Goal: Task Accomplishment & Management: Use online tool/utility

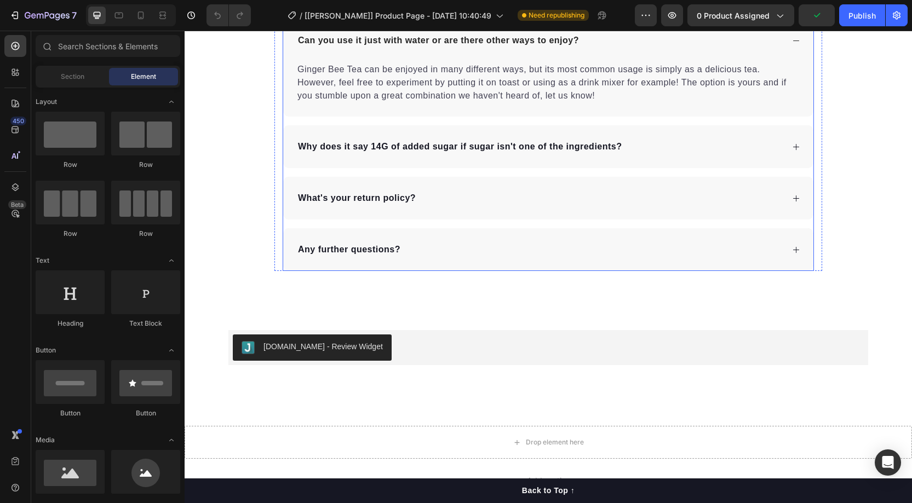
scroll to position [2683, 0]
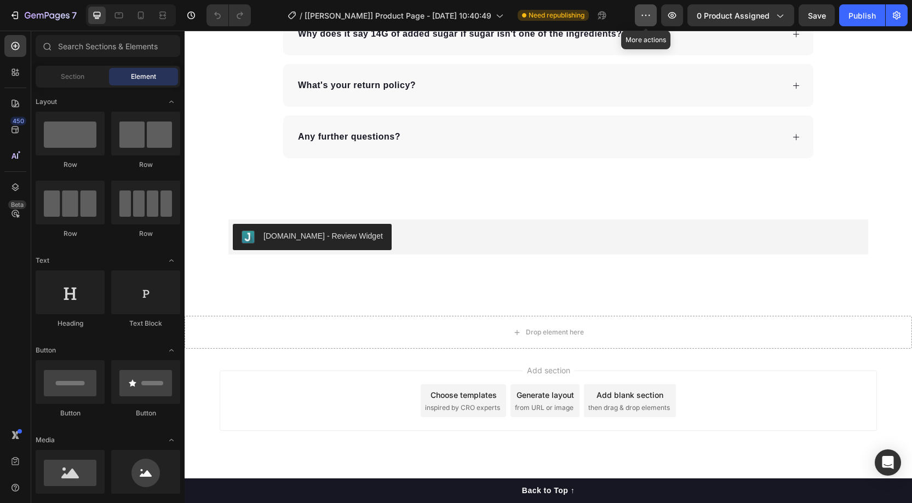
click at [657, 21] on button "button" at bounding box center [646, 15] width 22 height 22
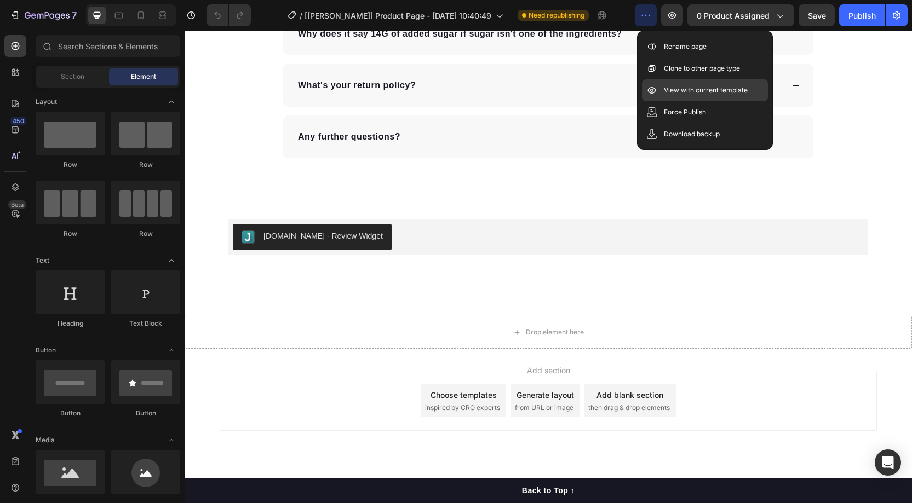
click at [684, 86] on p "View with current template" at bounding box center [706, 90] width 84 height 11
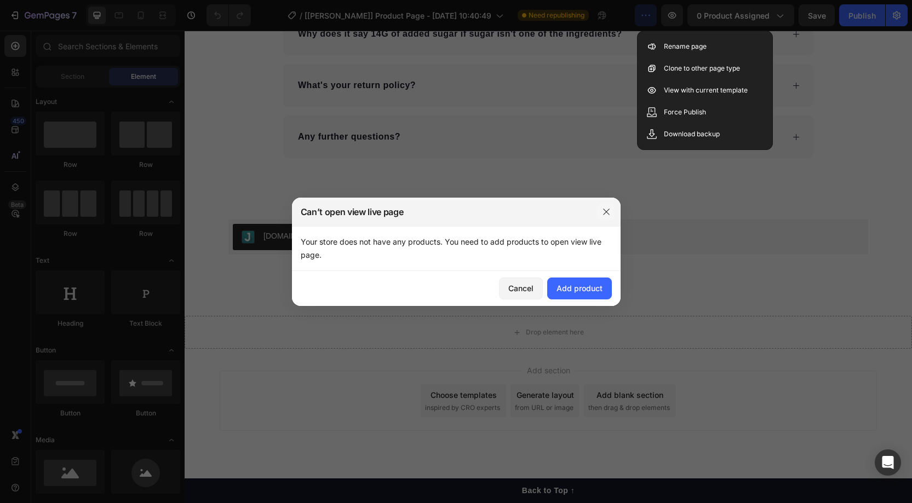
click at [610, 209] on icon "button" at bounding box center [606, 212] width 9 height 9
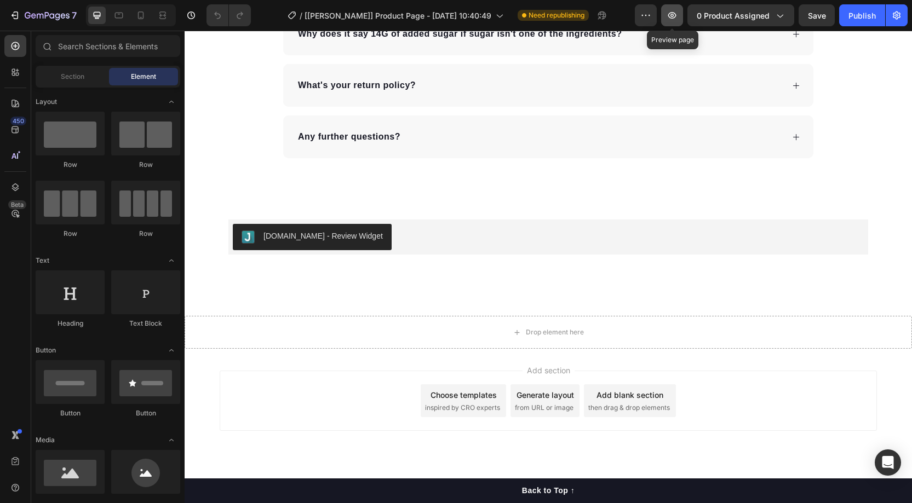
click at [672, 16] on icon "button" at bounding box center [672, 15] width 11 height 11
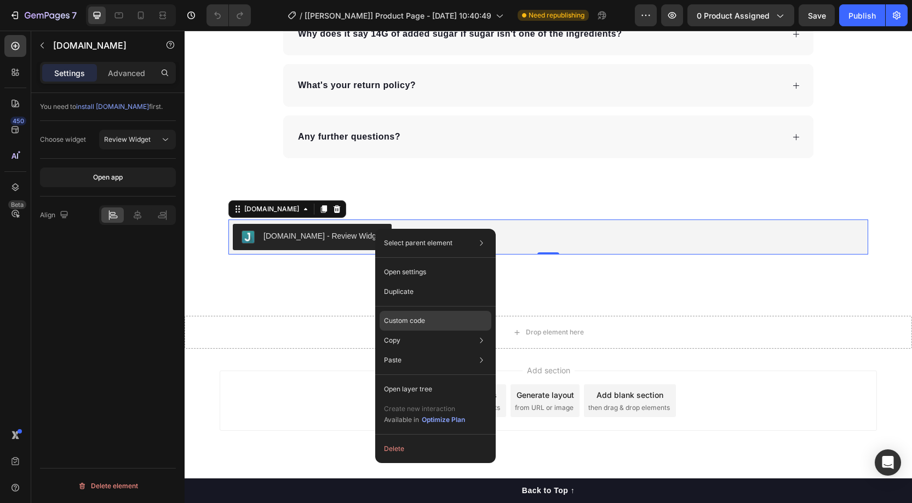
click at [413, 315] on div "Custom code" at bounding box center [436, 321] width 112 height 20
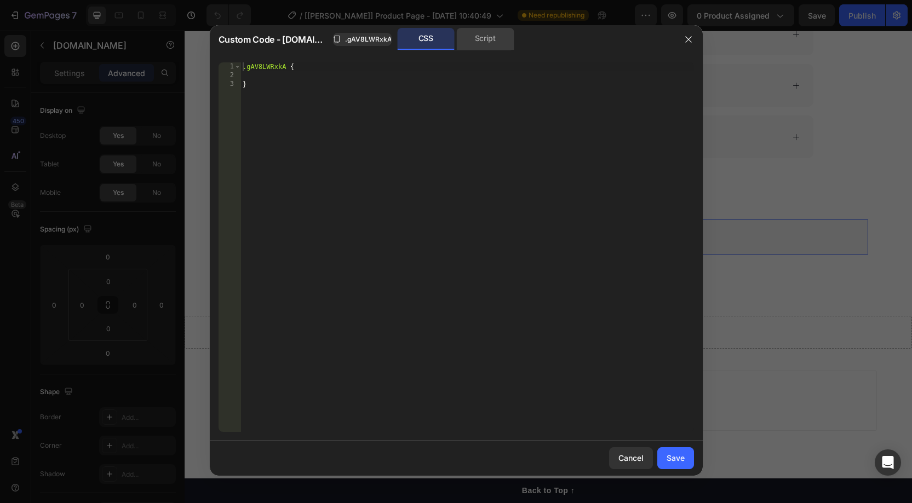
click at [472, 44] on div "Script" at bounding box center [486, 39] width 58 height 22
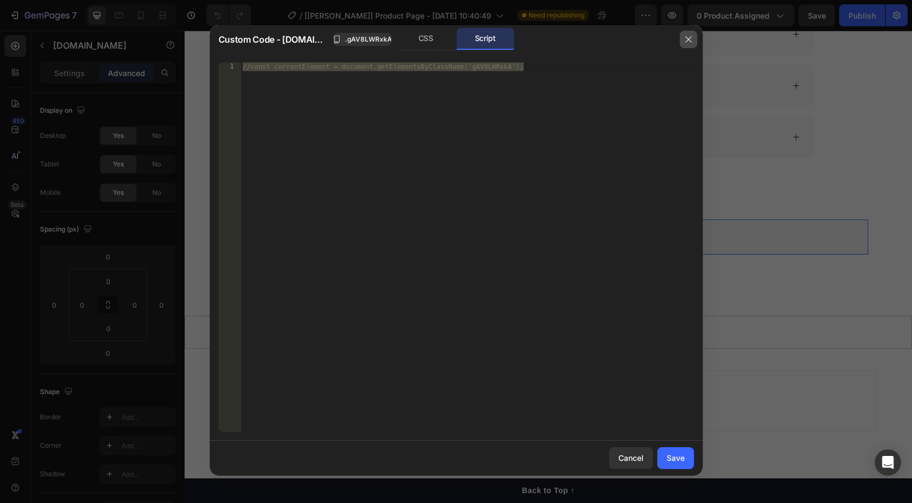
click at [686, 38] on icon "button" at bounding box center [688, 39] width 9 height 9
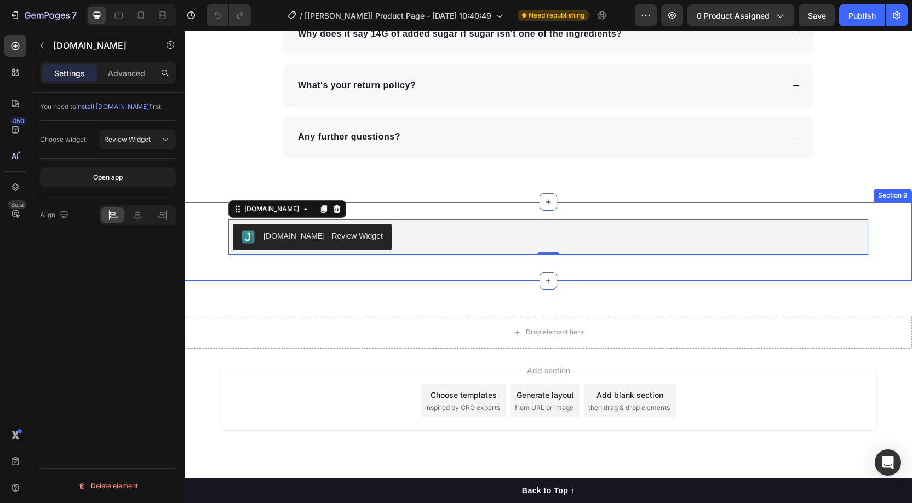
click at [273, 265] on div "Judge.me - Review Widget Judge.me 0 Row Section 9" at bounding box center [549, 241] width 728 height 79
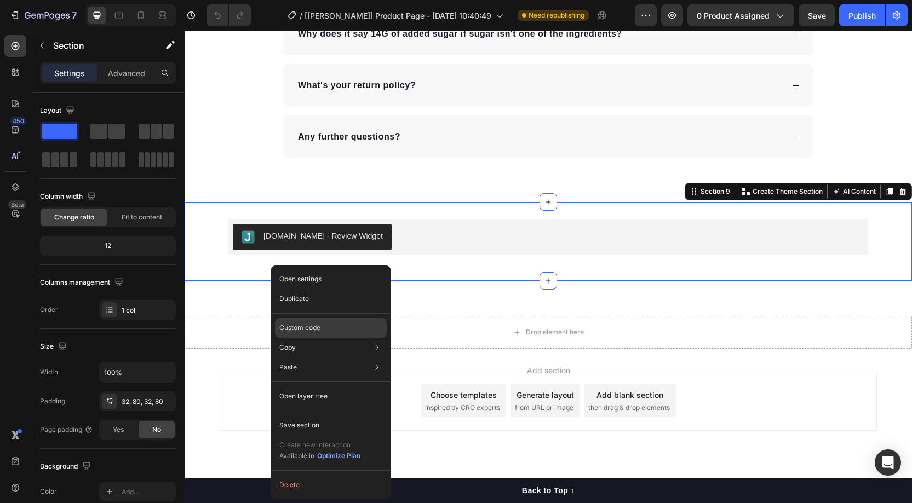
click at [294, 326] on p "Custom code" at bounding box center [299, 328] width 41 height 10
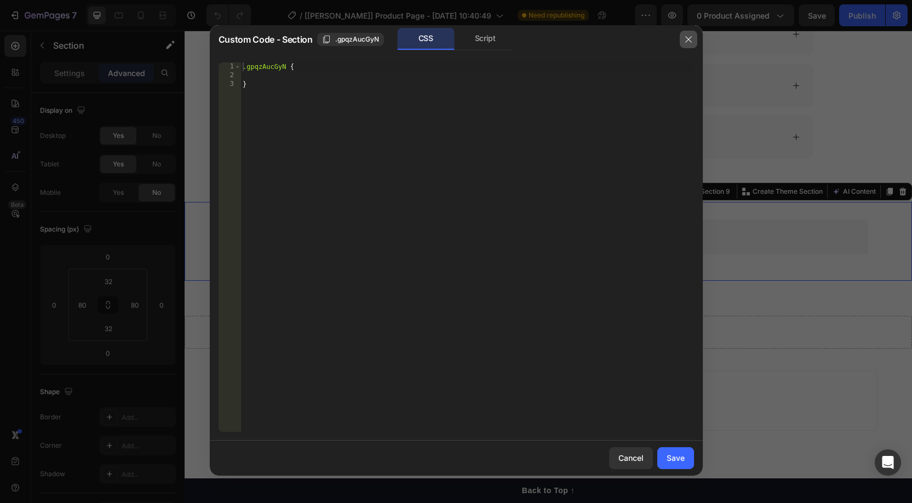
click at [685, 41] on icon "button" at bounding box center [688, 39] width 9 height 9
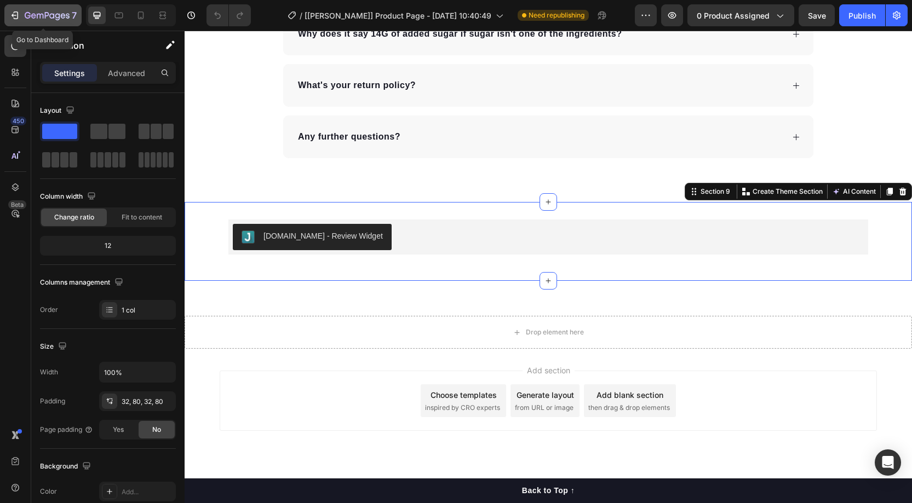
click at [53, 14] on icon "button" at bounding box center [51, 15] width 5 height 5
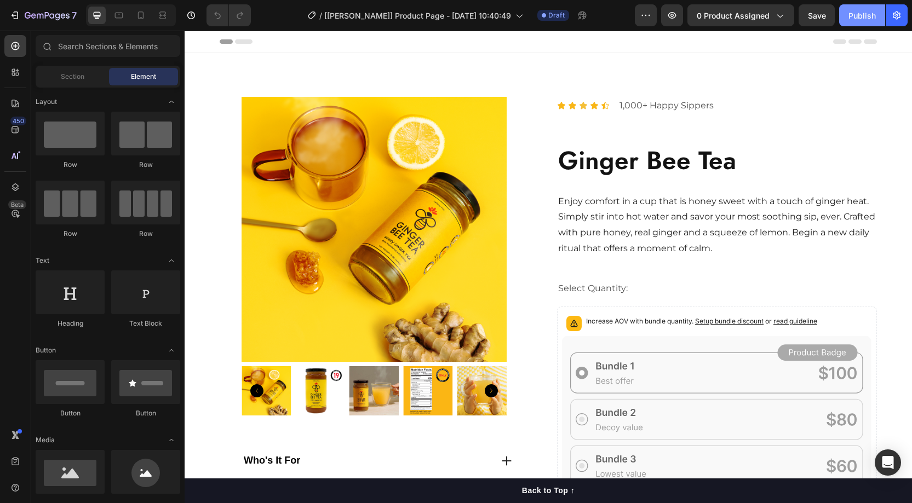
click at [861, 16] on div "Publish" at bounding box center [862, 16] width 27 height 12
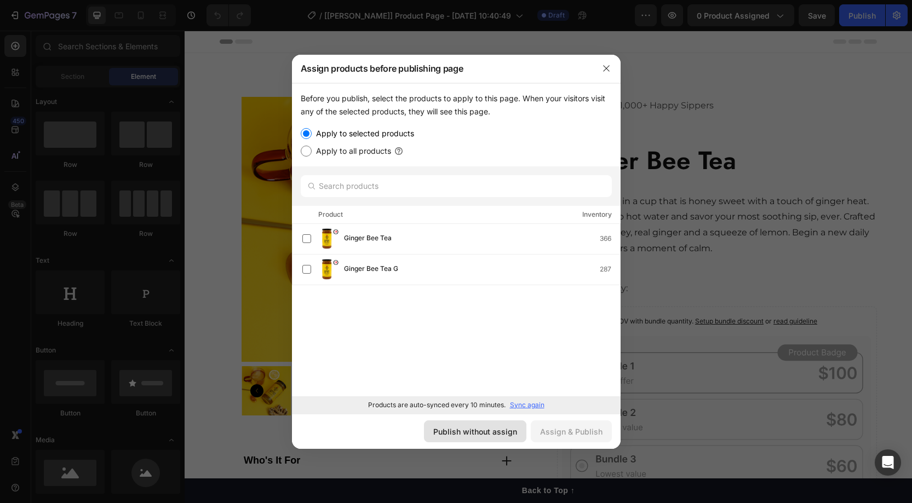
drag, startPoint x: 489, startPoint y: 429, endPoint x: 408, endPoint y: 351, distance: 112.4
click at [489, 429] on div "Publish without assign" at bounding box center [475, 432] width 84 height 12
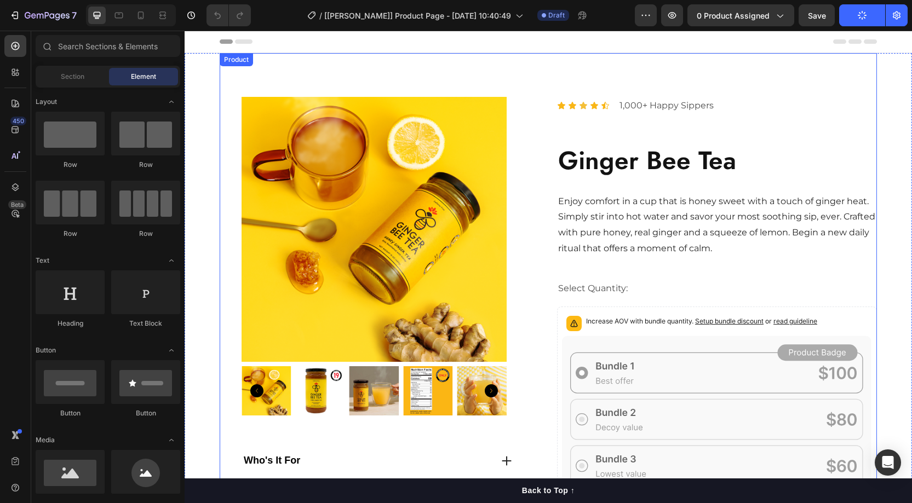
click at [546, 122] on div "Product Images Who's It For How To Enjoy Ingredients Accordion Icon Icon Icon I…" at bounding box center [548, 340] width 657 height 575
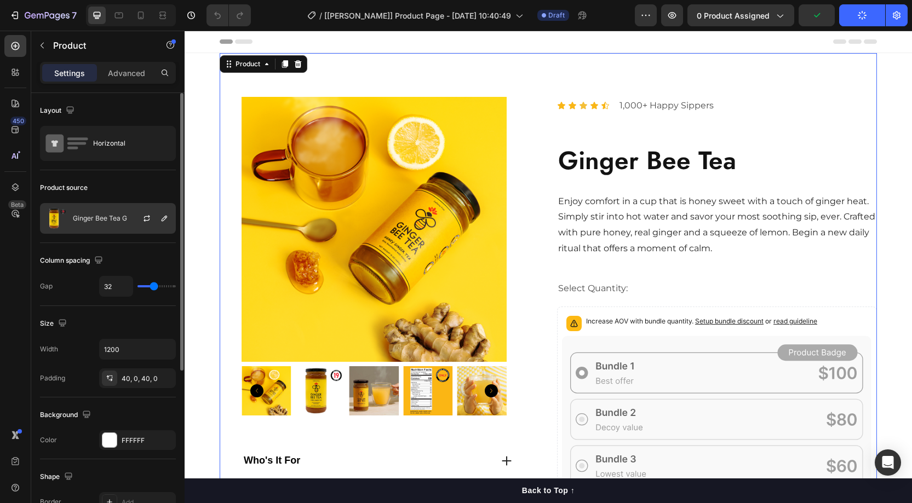
click at [78, 222] on div "Ginger Bee Tea G" at bounding box center [108, 218] width 136 height 31
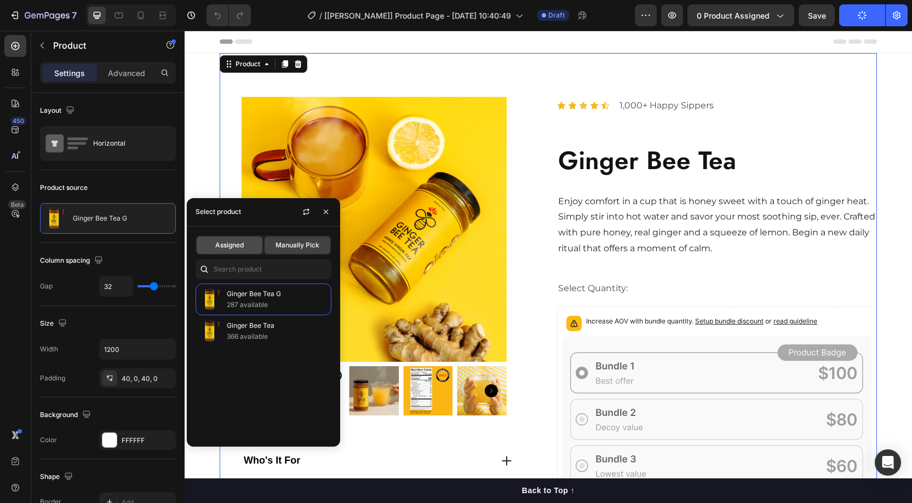
click at [233, 250] on div "Assigned" at bounding box center [230, 246] width 66 height 18
click at [241, 244] on span "Assigned" at bounding box center [229, 245] width 28 height 10
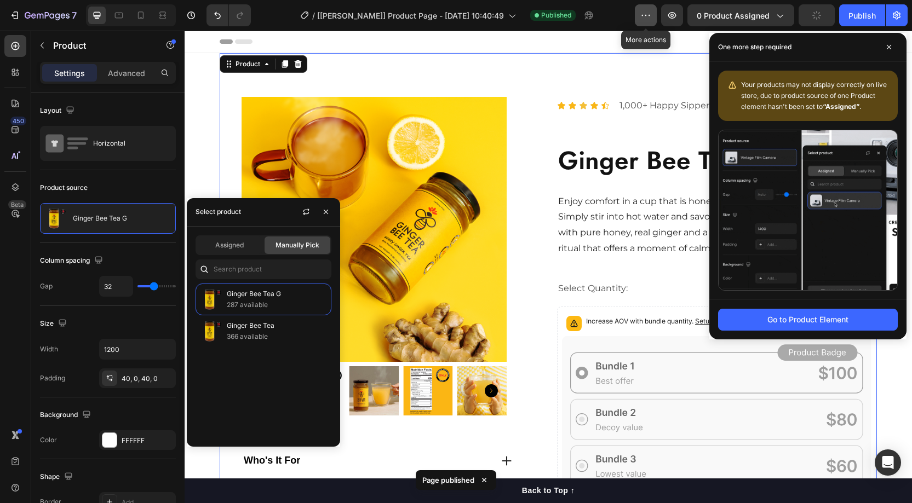
click at [644, 12] on icon "button" at bounding box center [645, 15] width 11 height 11
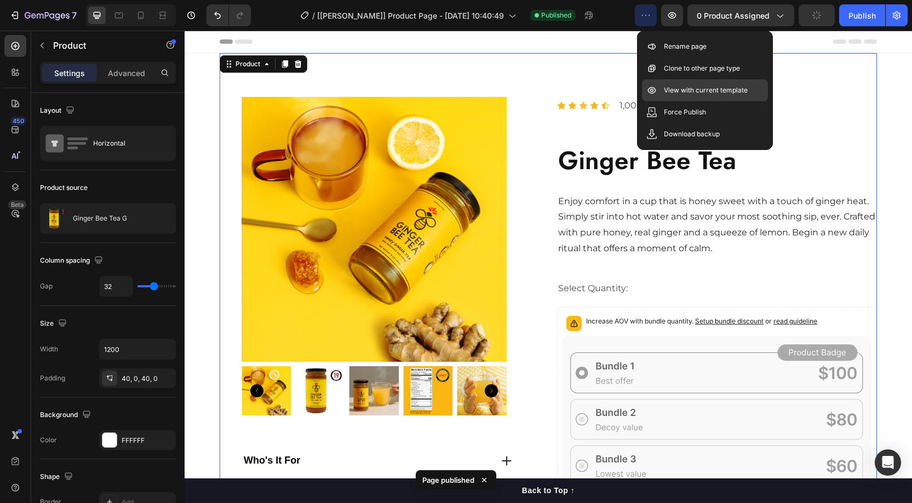
click at [685, 97] on div "View with current template" at bounding box center [705, 90] width 126 height 22
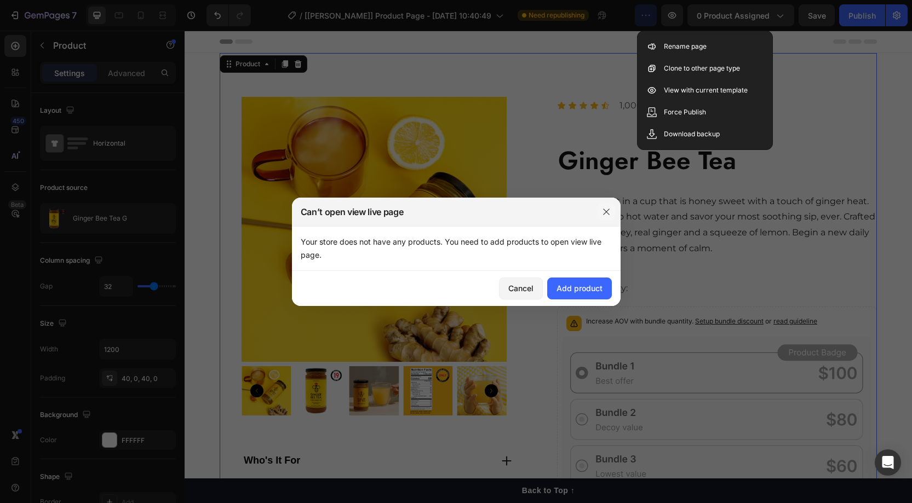
click at [605, 209] on icon "button" at bounding box center [606, 212] width 9 height 9
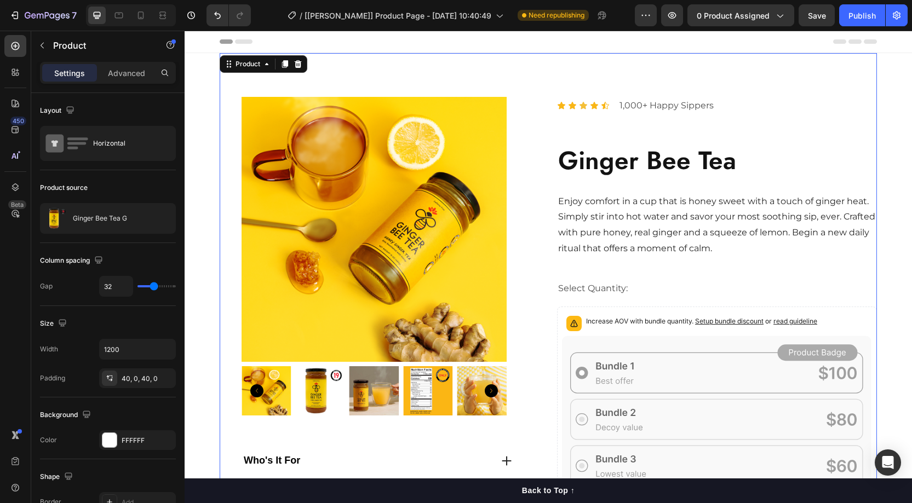
click at [541, 103] on div "Product Images Who's It For How To Enjoy Ingredients Accordion Icon Icon Icon I…" at bounding box center [548, 340] width 657 height 575
click at [514, 64] on div "Product Images Who's It For How To Enjoy Ingredients Accordion Icon Icon Icon I…" at bounding box center [548, 340] width 657 height 575
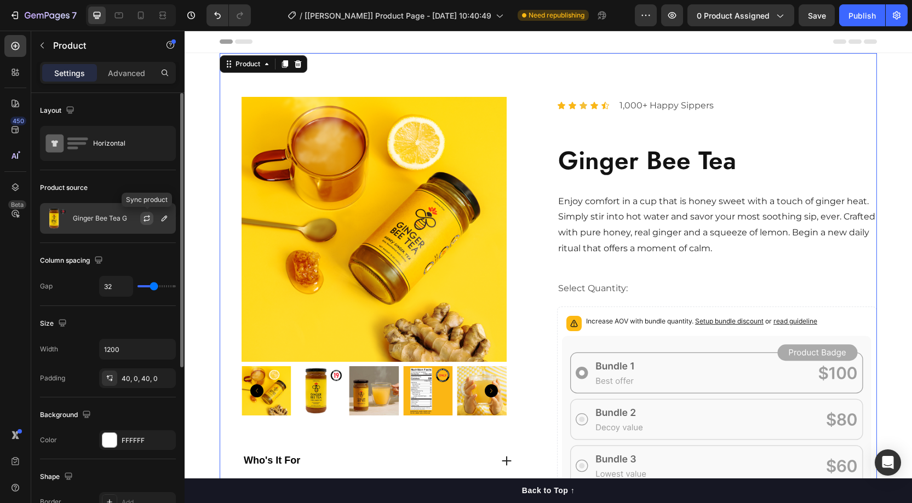
click at [145, 216] on icon "button" at bounding box center [146, 218] width 9 height 9
click at [146, 216] on icon "button" at bounding box center [147, 216] width 6 height 3
click at [147, 219] on icon "button" at bounding box center [146, 218] width 9 height 9
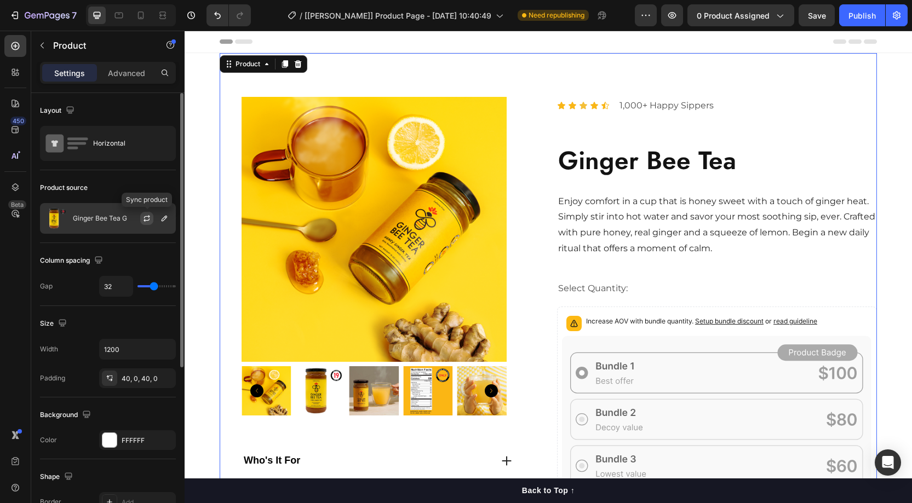
click at [147, 219] on icon "button" at bounding box center [146, 218] width 9 height 9
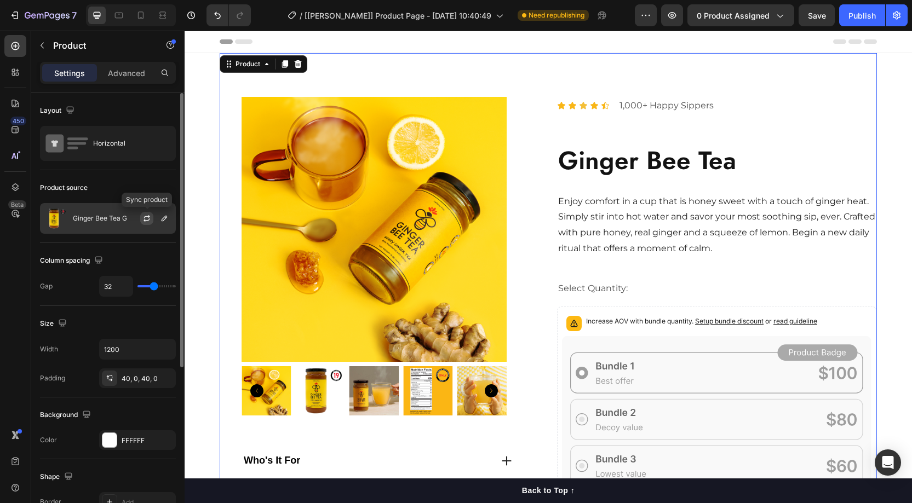
click at [147, 219] on icon "button" at bounding box center [146, 218] width 9 height 9
click at [145, 212] on button "button" at bounding box center [146, 218] width 13 height 13
click at [147, 217] on icon "button" at bounding box center [146, 218] width 9 height 9
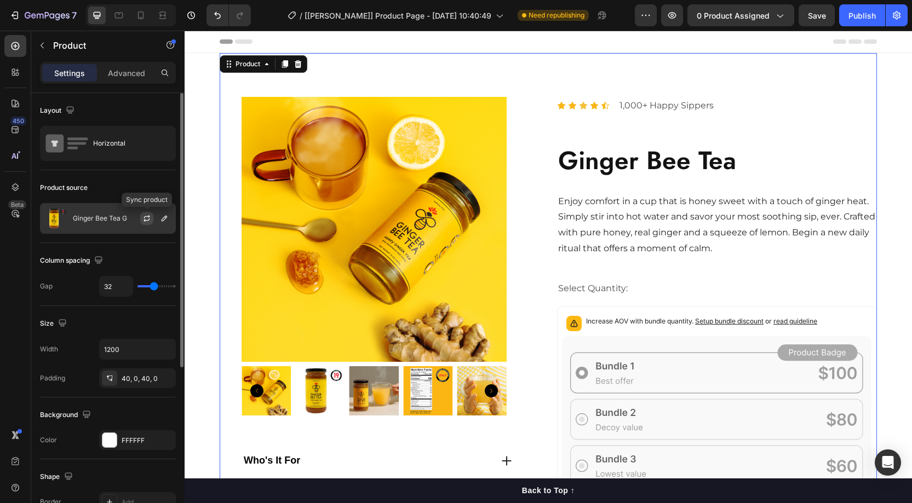
click at [147, 217] on icon "button" at bounding box center [146, 218] width 9 height 9
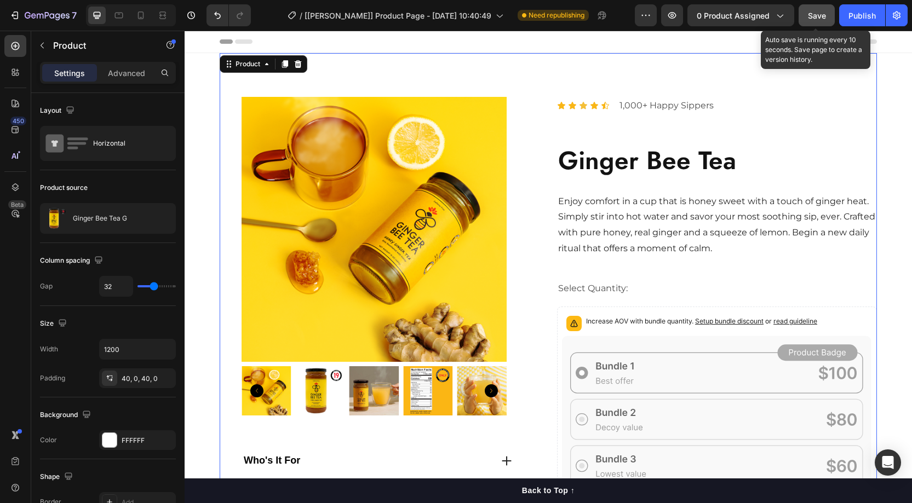
click at [817, 16] on span "Save" at bounding box center [817, 15] width 18 height 9
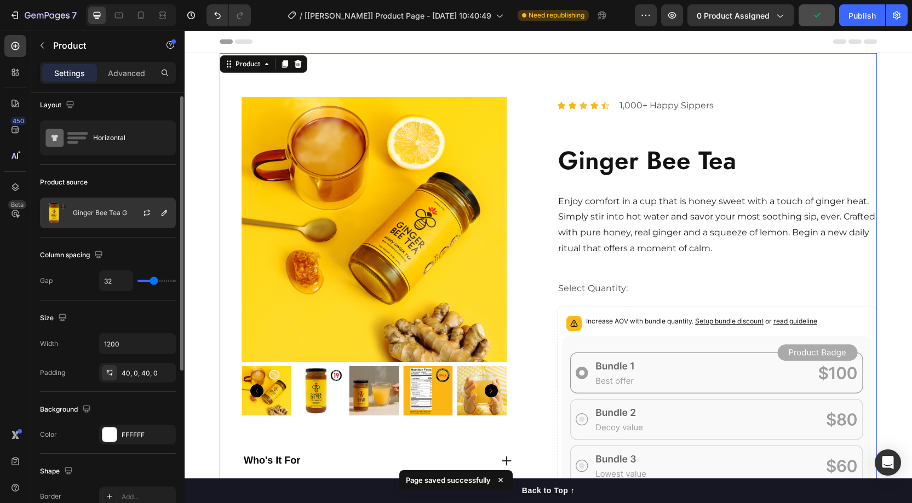
scroll to position [3, 0]
click at [132, 213] on div at bounding box center [151, 216] width 48 height 30
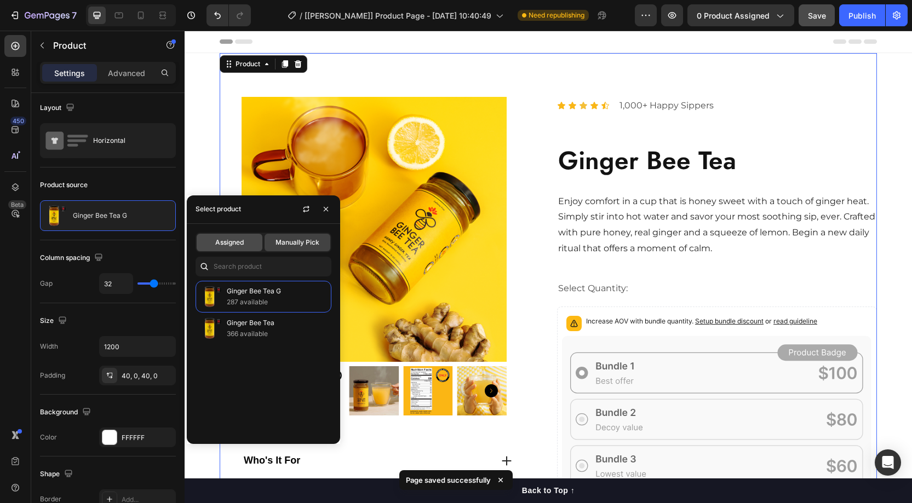
drag, startPoint x: 219, startPoint y: 251, endPoint x: 228, endPoint y: 244, distance: 11.6
click at [220, 251] on div "Assigned Manually Pick" at bounding box center [264, 243] width 136 height 20
click at [228, 244] on span "Assigned" at bounding box center [229, 243] width 28 height 10
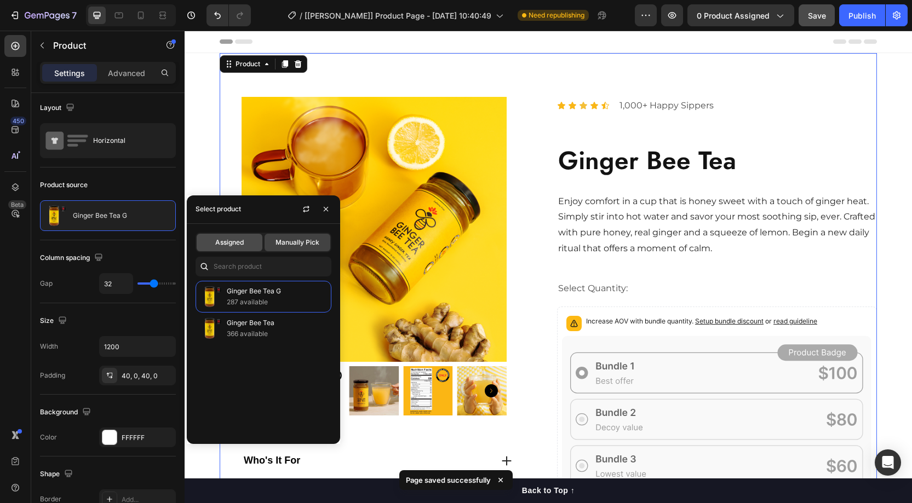
click at [228, 244] on span "Assigned" at bounding box center [229, 243] width 28 height 10
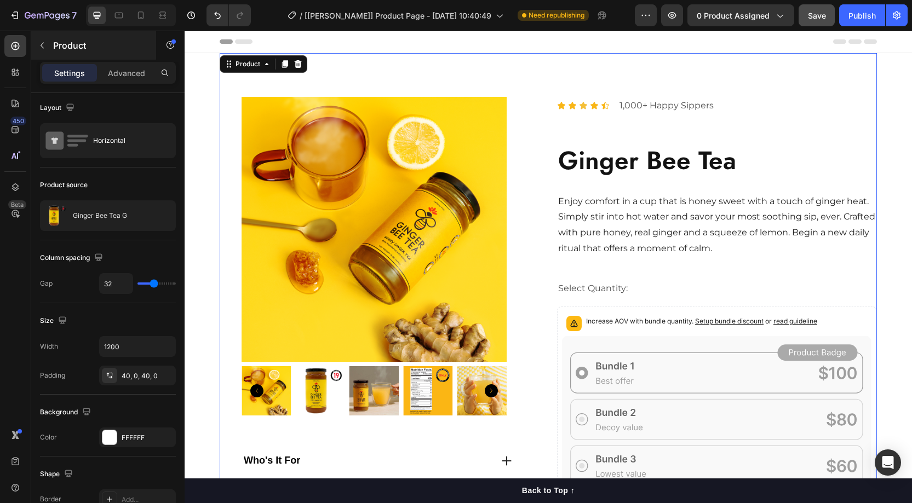
drag, startPoint x: 24, startPoint y: 42, endPoint x: 74, endPoint y: 44, distance: 49.9
click at [30, 42] on div "450 Beta" at bounding box center [15, 267] width 31 height 473
drag, startPoint x: 12, startPoint y: 46, endPoint x: 40, endPoint y: 44, distance: 28.0
click at [13, 46] on icon at bounding box center [15, 46] width 11 height 11
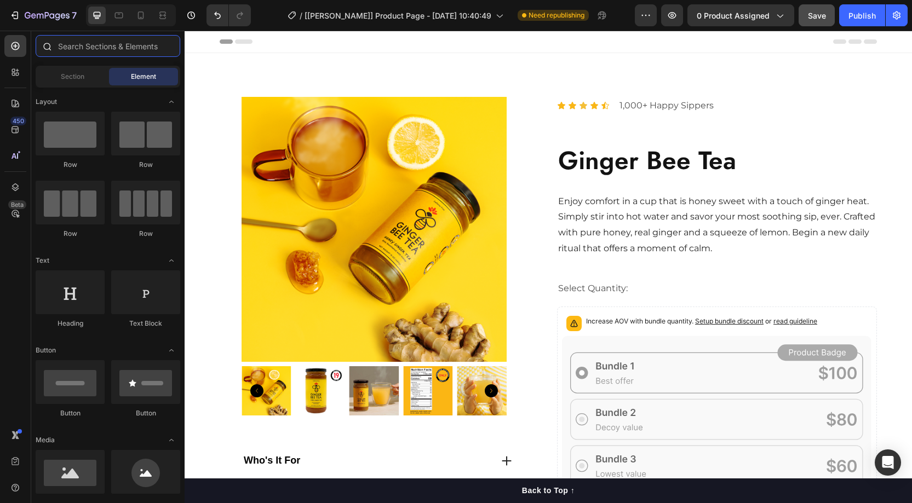
click at [73, 45] on input "text" at bounding box center [108, 46] width 145 height 22
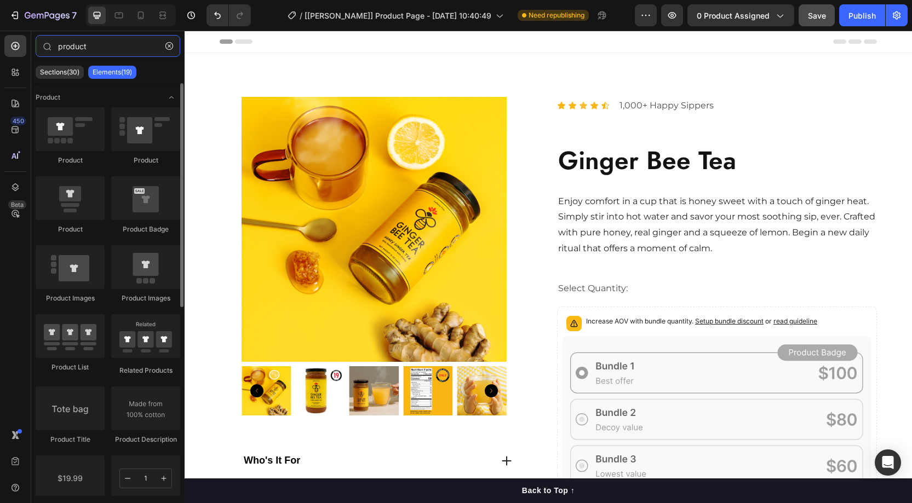
type input "product"
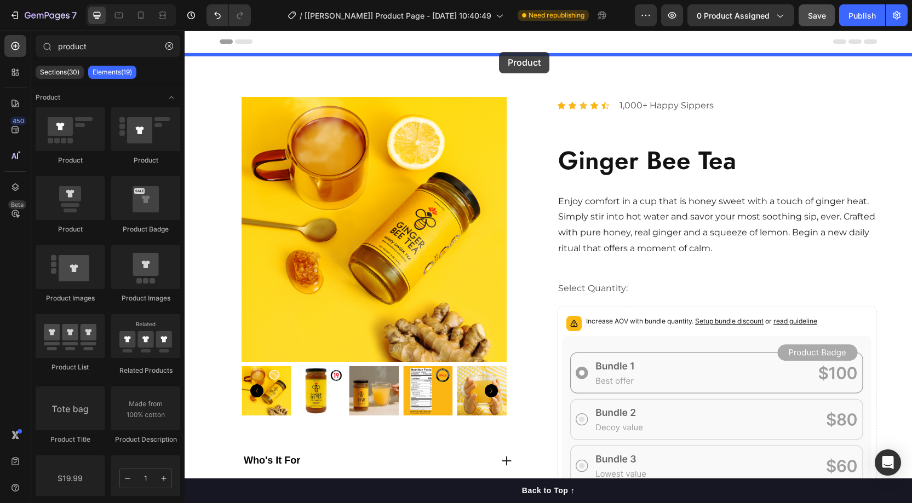
drag, startPoint x: 293, startPoint y: 157, endPoint x: 499, endPoint y: 53, distance: 231.0
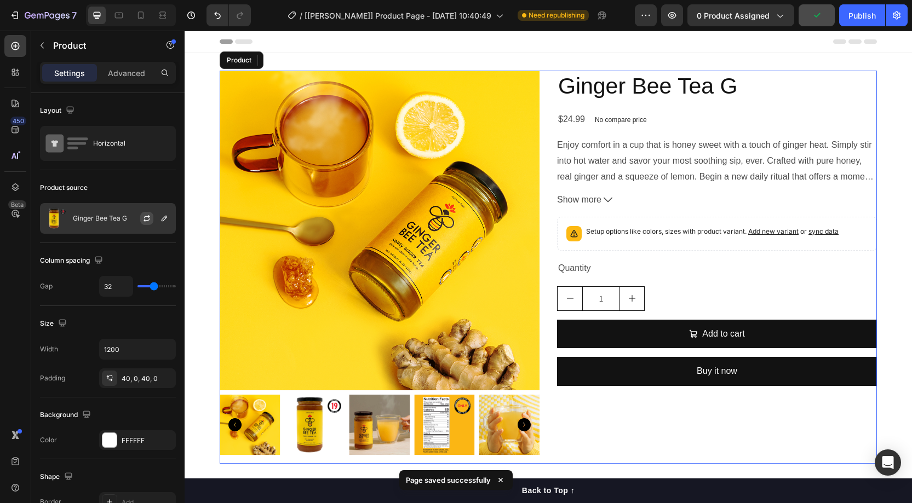
click at [146, 218] on icon "button" at bounding box center [146, 218] width 9 height 9
click at [147, 217] on icon "button" at bounding box center [146, 218] width 9 height 9
click at [870, 19] on div "Publish" at bounding box center [862, 16] width 27 height 12
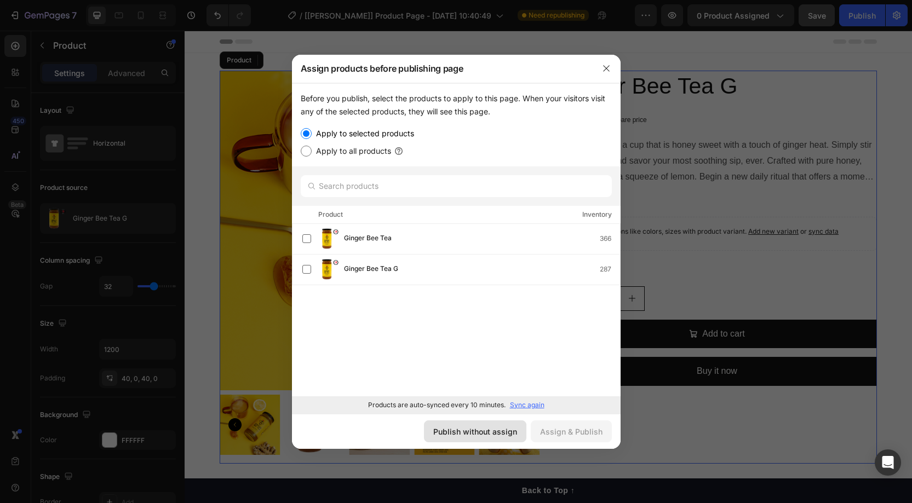
click at [496, 424] on button "Publish without assign" at bounding box center [475, 432] width 102 height 22
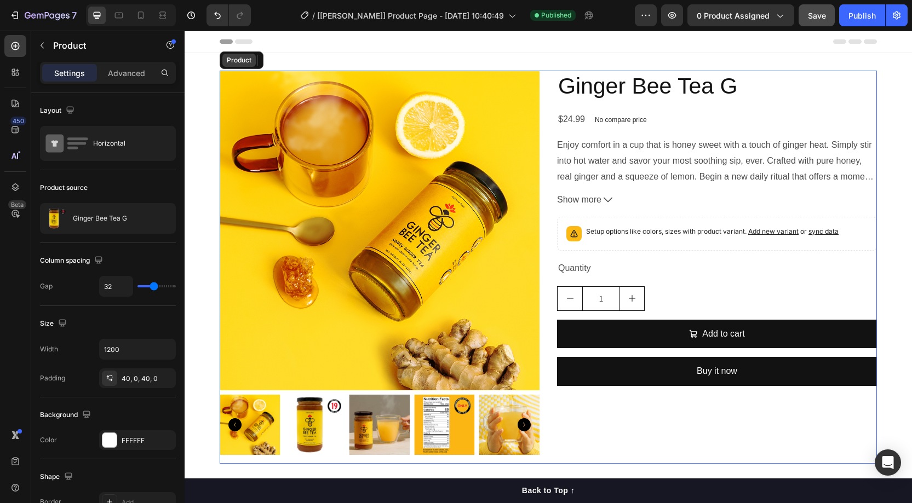
click at [246, 59] on div "Product" at bounding box center [239, 60] width 29 height 10
click at [298, 58] on icon at bounding box center [298, 60] width 7 height 8
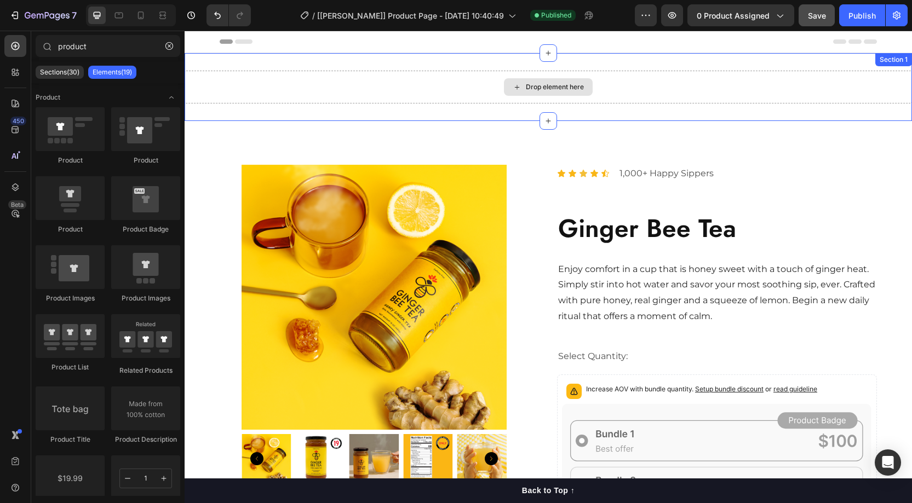
click at [509, 89] on div "Drop element here" at bounding box center [548, 87] width 89 height 18
click at [634, 70] on div "Drop element here Section 1" at bounding box center [549, 87] width 728 height 68
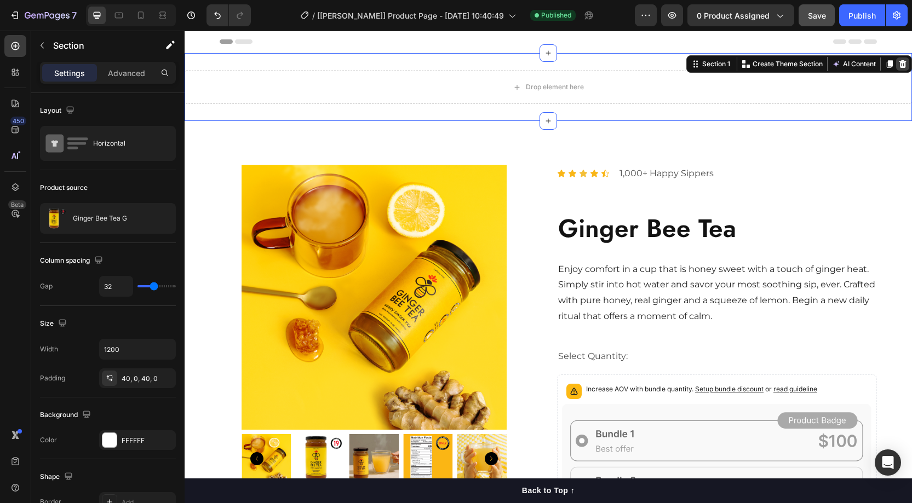
click at [904, 64] on icon at bounding box center [903, 64] width 7 height 8
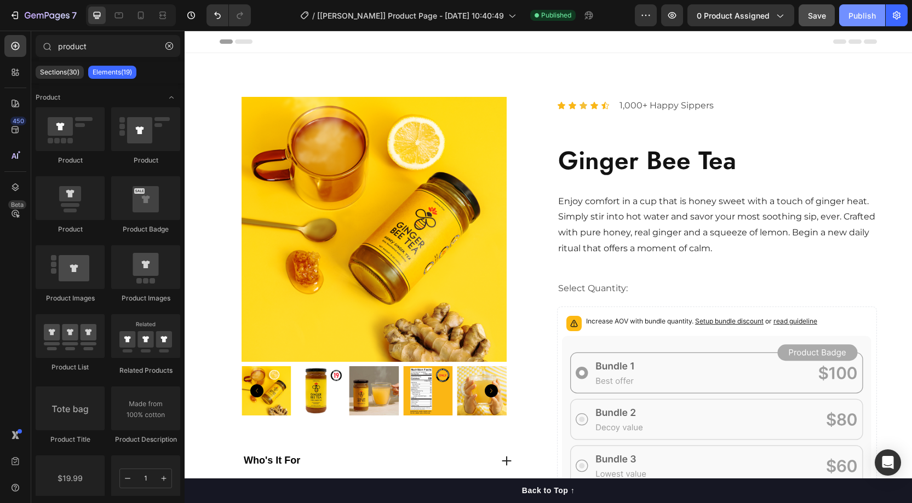
click at [852, 19] on div "Publish" at bounding box center [862, 16] width 27 height 12
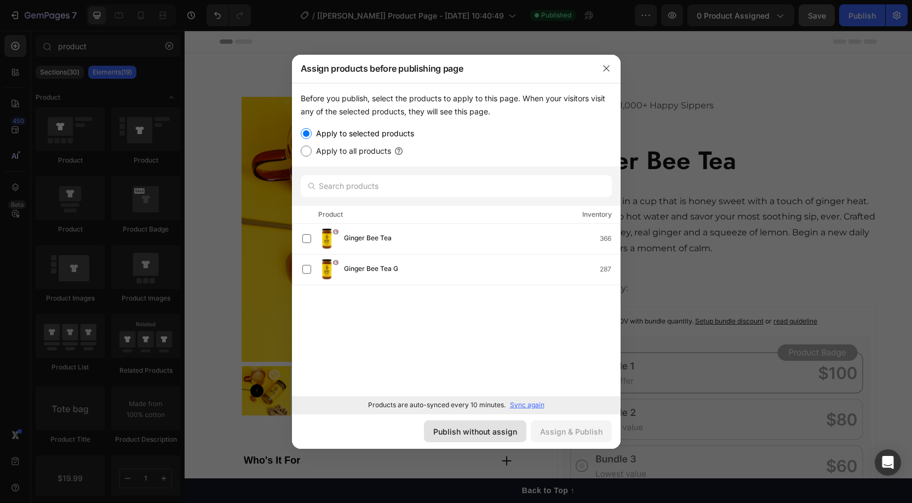
click at [468, 436] on div "Publish without assign" at bounding box center [475, 432] width 84 height 12
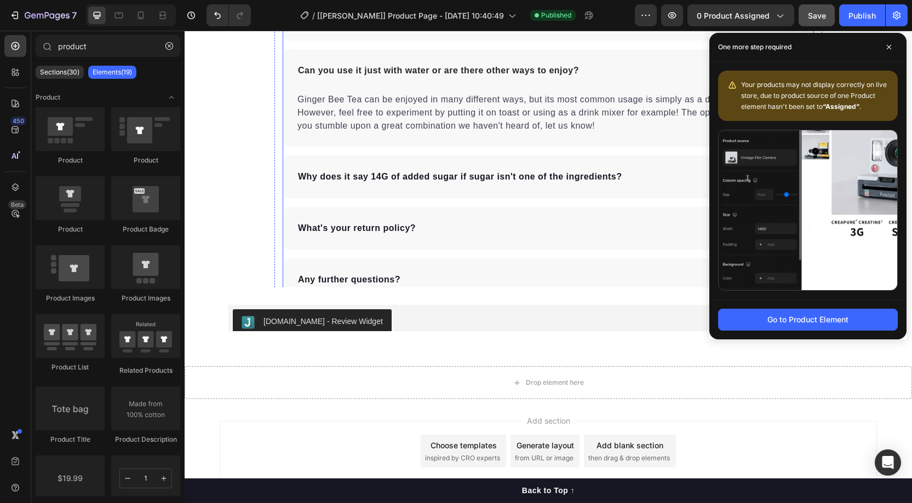
scroll to position [2043, 0]
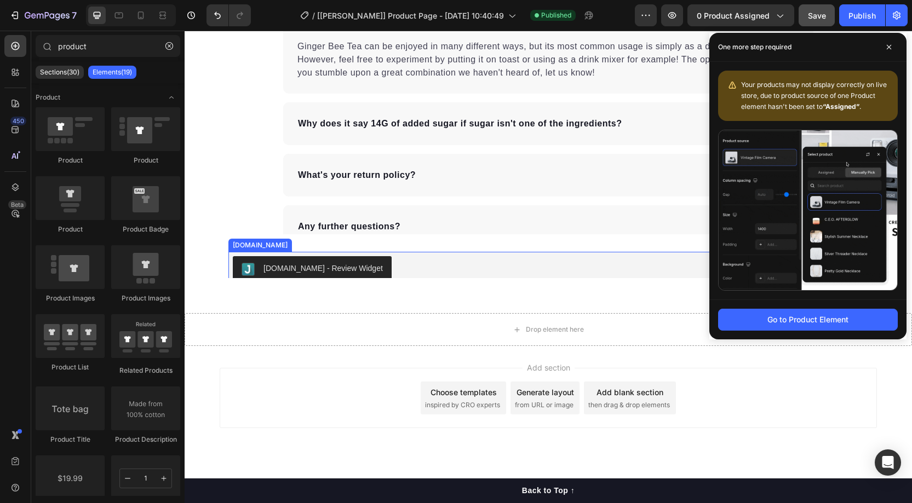
click at [390, 271] on div "[DOMAIN_NAME] - Review Widget" at bounding box center [548, 269] width 631 height 26
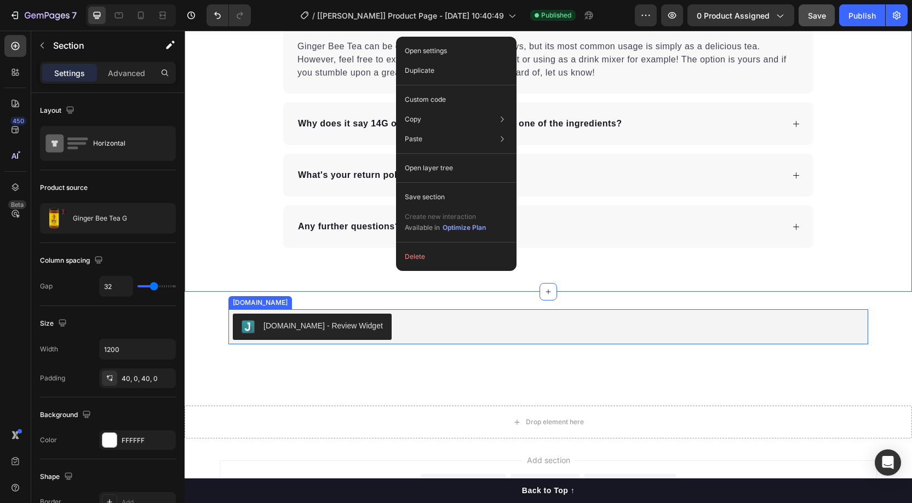
click at [382, 318] on div "[DOMAIN_NAME] - Review Widget" at bounding box center [548, 327] width 631 height 26
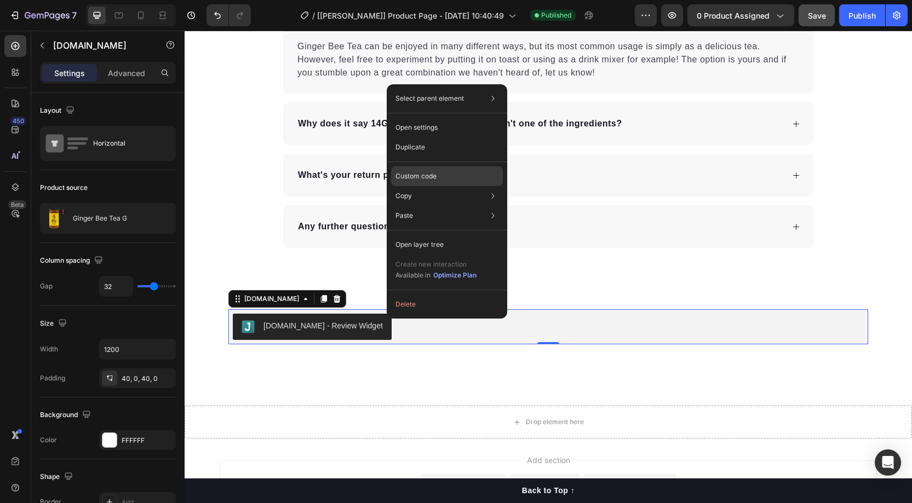
click at [416, 176] on p "Custom code" at bounding box center [416, 176] width 41 height 10
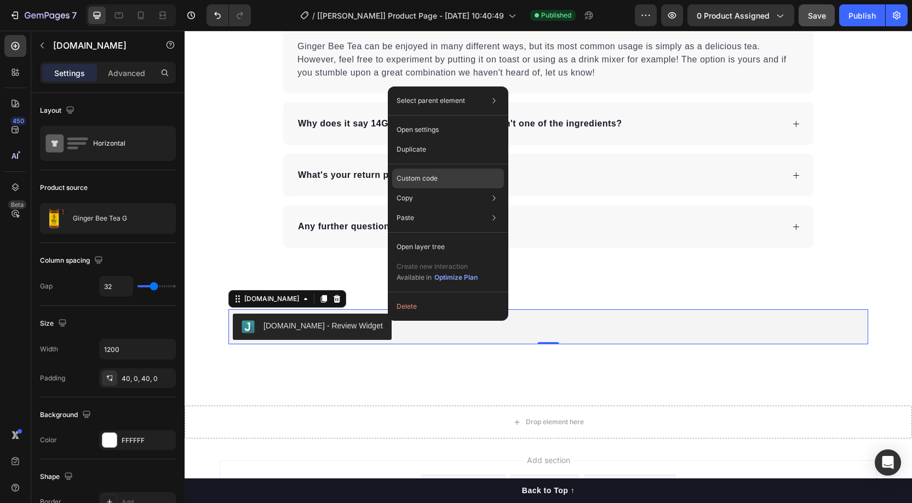
click at [414, 177] on p "Custom code" at bounding box center [417, 179] width 41 height 10
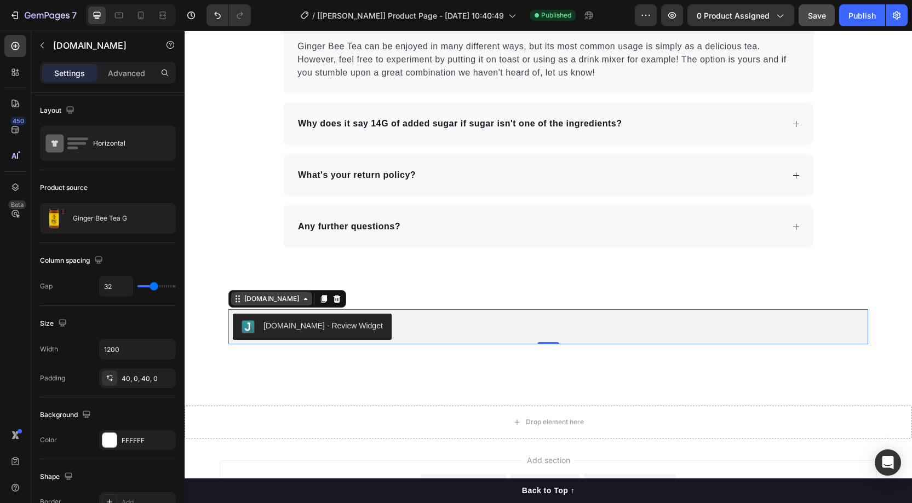
click at [263, 295] on div "[DOMAIN_NAME]" at bounding box center [271, 299] width 59 height 10
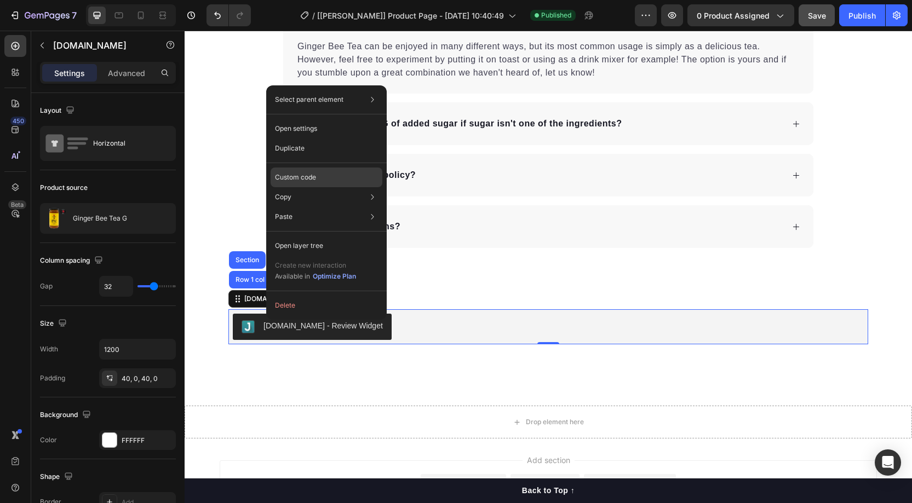
drag, startPoint x: 292, startPoint y: 175, endPoint x: 108, endPoint y: 144, distance: 186.6
click at [292, 175] on p "Custom code" at bounding box center [295, 178] width 41 height 10
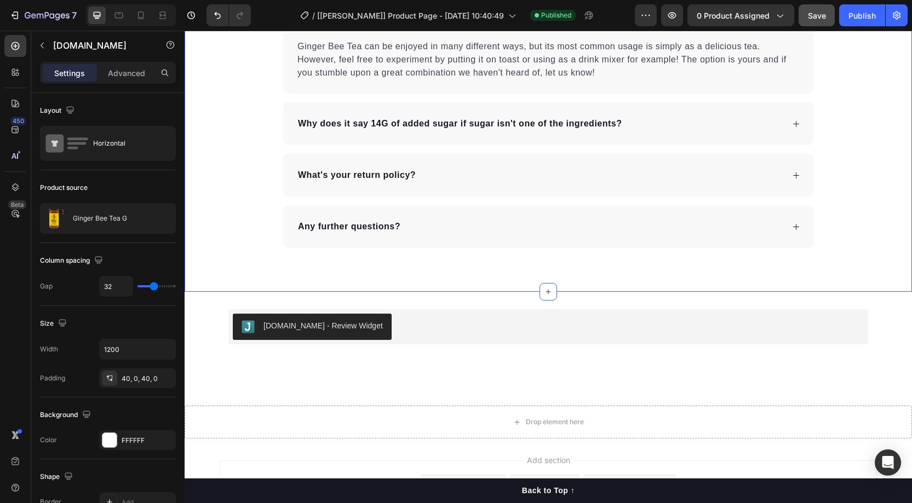
drag, startPoint x: 253, startPoint y: 147, endPoint x: 379, endPoint y: 127, distance: 127.6
click at [255, 147] on div "Frequently Asked Questions Heading Does it have caffeine? Can you make it hot o…" at bounding box center [549, 40] width 728 height 415
click at [406, 118] on p "Why does it say 14G of added sugar if sugar isn't one of the ingredients?" at bounding box center [460, 123] width 324 height 13
